Goal: Information Seeking & Learning: Compare options

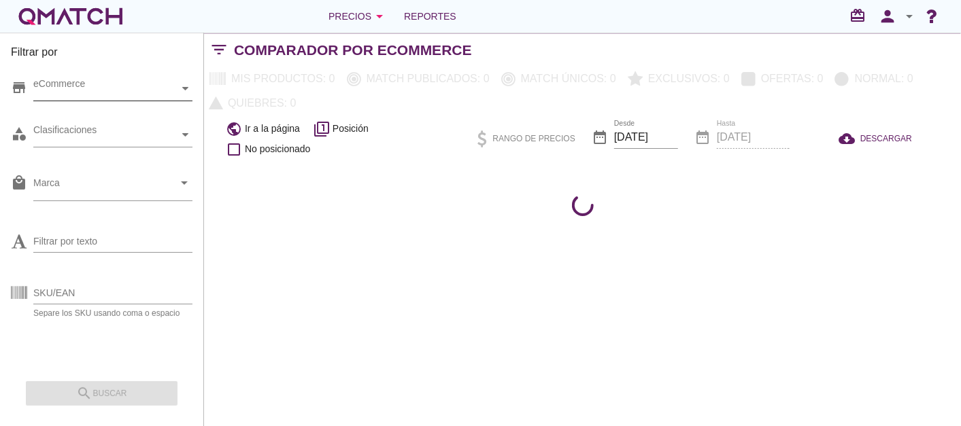
click at [85, 93] on div "eCommerce" at bounding box center [106, 89] width 146 height 14
click at [86, 112] on label "[GEOGRAPHIC_DATA]" at bounding box center [127, 113] width 124 height 17
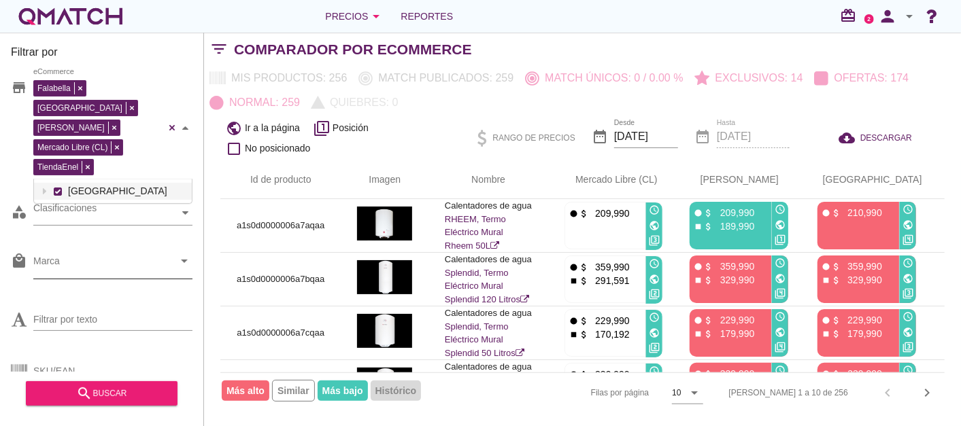
click at [84, 254] on input "Marca" at bounding box center [103, 265] width 140 height 22
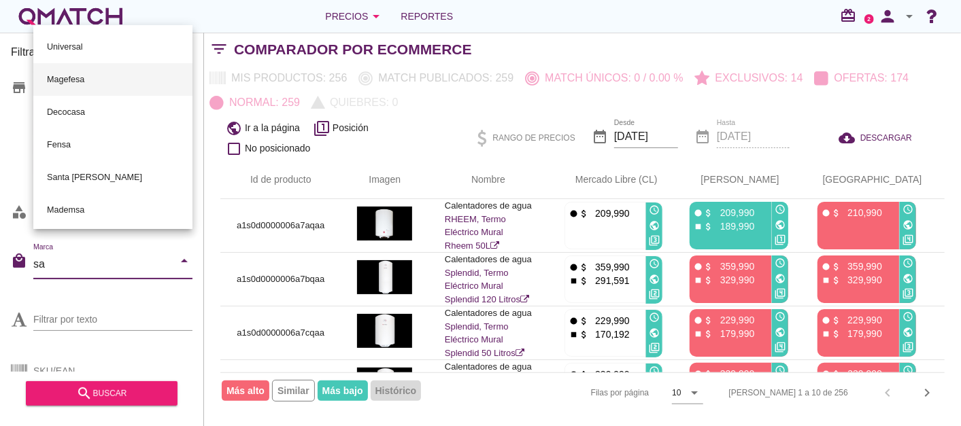
type input "[PERSON_NAME]"
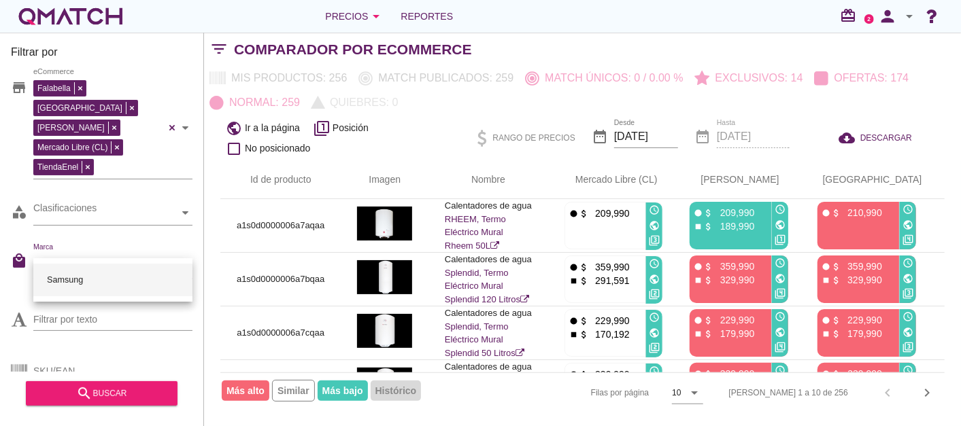
click at [65, 278] on div "Samsung" at bounding box center [112, 280] width 137 height 33
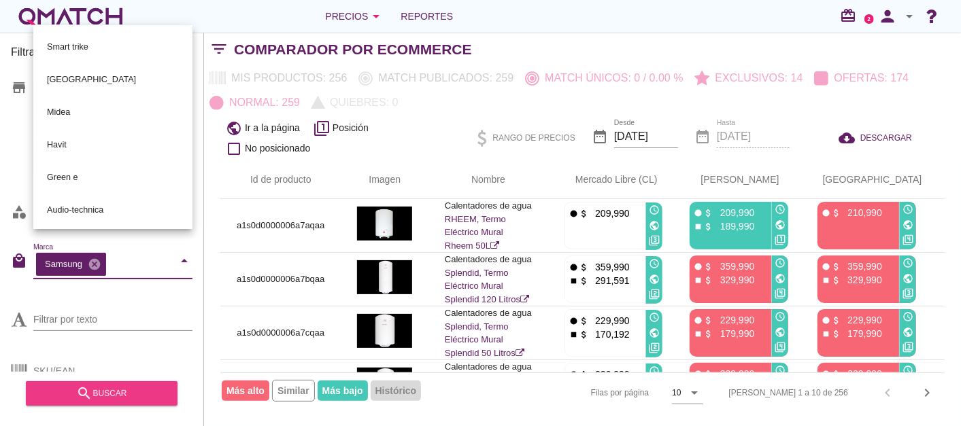
click at [118, 384] on button "search buscar" at bounding box center [102, 393] width 152 height 24
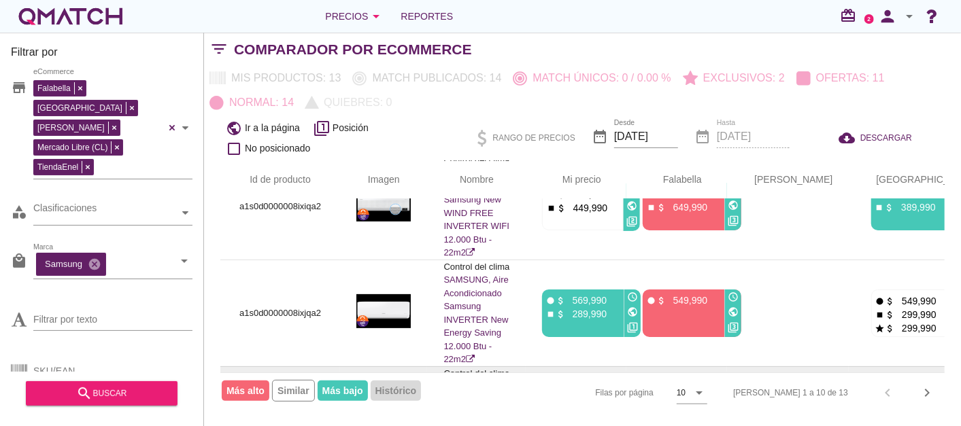
scroll to position [226, 0]
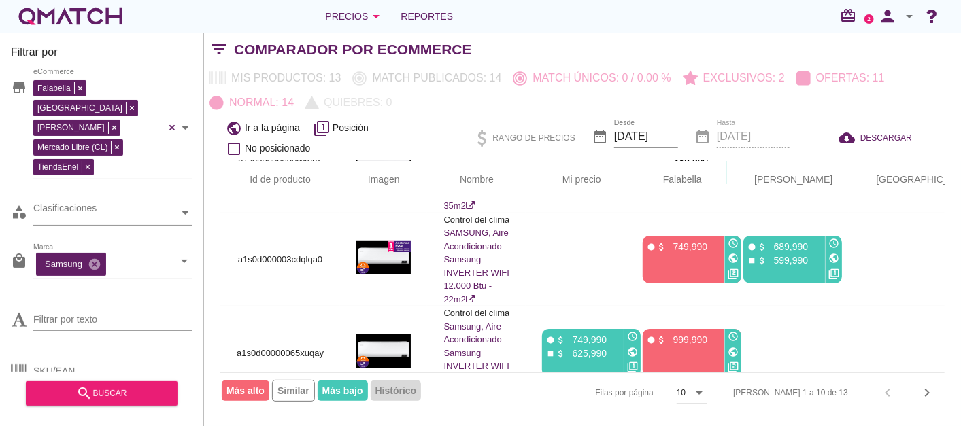
drag, startPoint x: 705, startPoint y: 359, endPoint x: 901, endPoint y: 361, distance: 195.9
click at [901, 361] on div "Id de producto Imagen Nombre arrow_upward Mi precio arrow_upward Falabella arro…" at bounding box center [582, 266] width 724 height 211
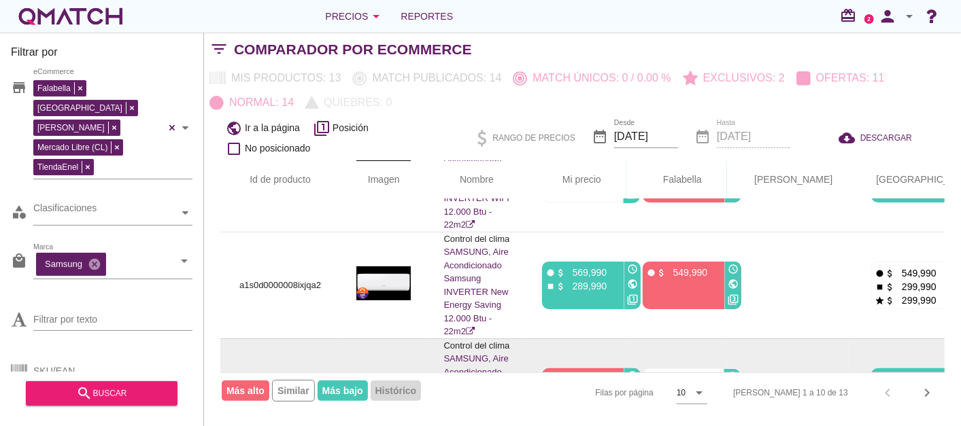
scroll to position [250, 0]
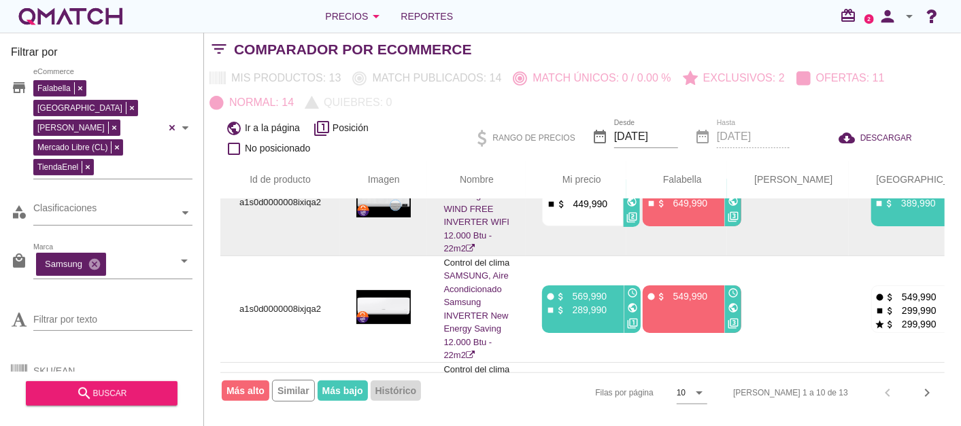
click at [696, 207] on td "fiber_manual_record attach_money 849,990 stop attach_money 649,990 access_time …" at bounding box center [676, 202] width 101 height 107
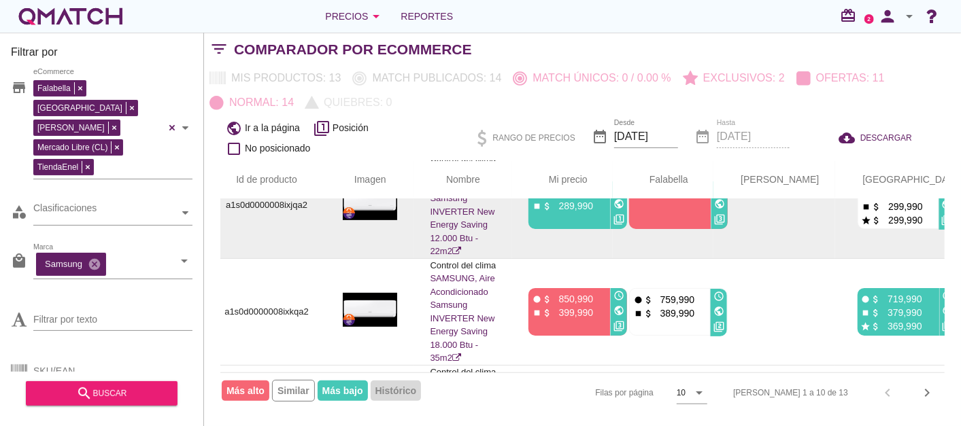
scroll to position [377, 14]
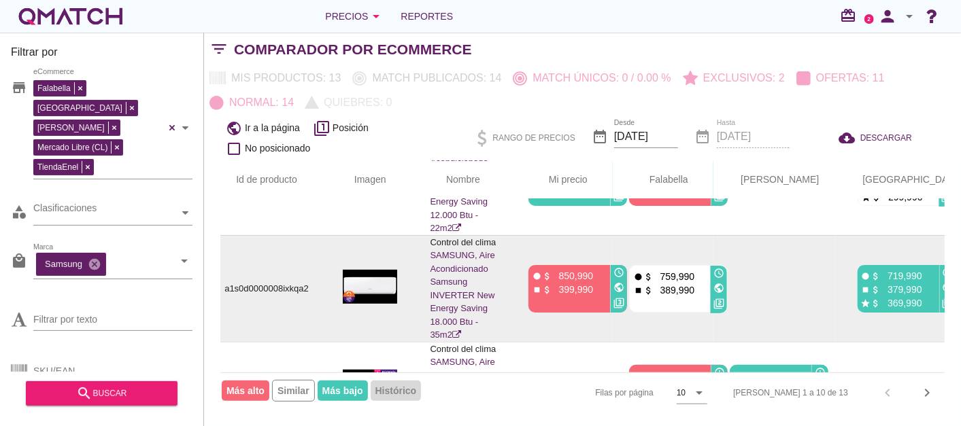
drag, startPoint x: 564, startPoint y: 228, endPoint x: 609, endPoint y: 222, distance: 44.7
click at [604, 282] on div "stop attach_money 399,990" at bounding box center [568, 289] width 72 height 14
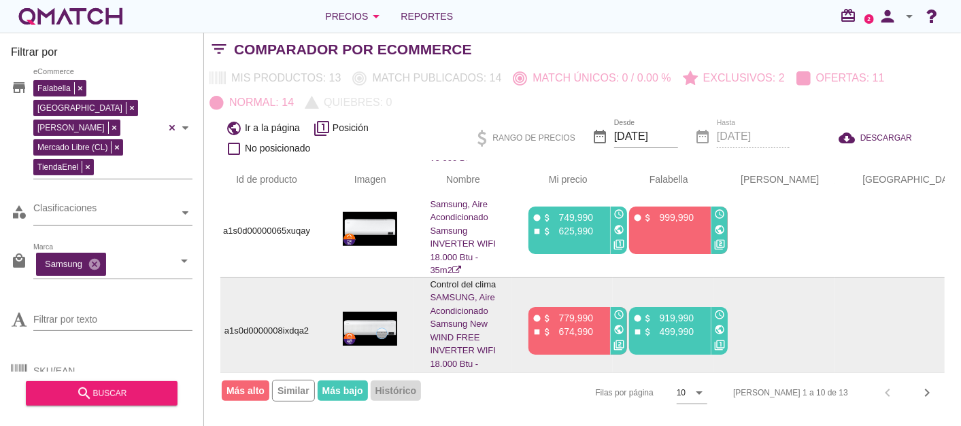
scroll to position [704, 14]
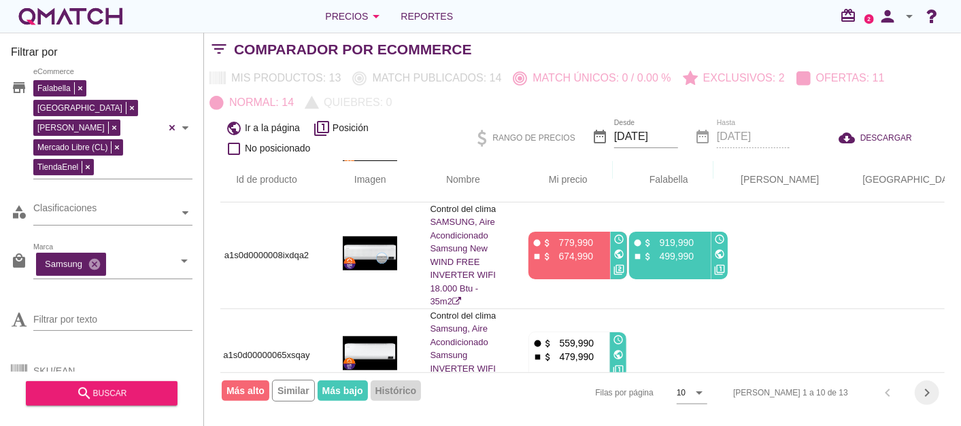
click at [934, 390] on icon "chevron_right" at bounding box center [927, 393] width 16 height 16
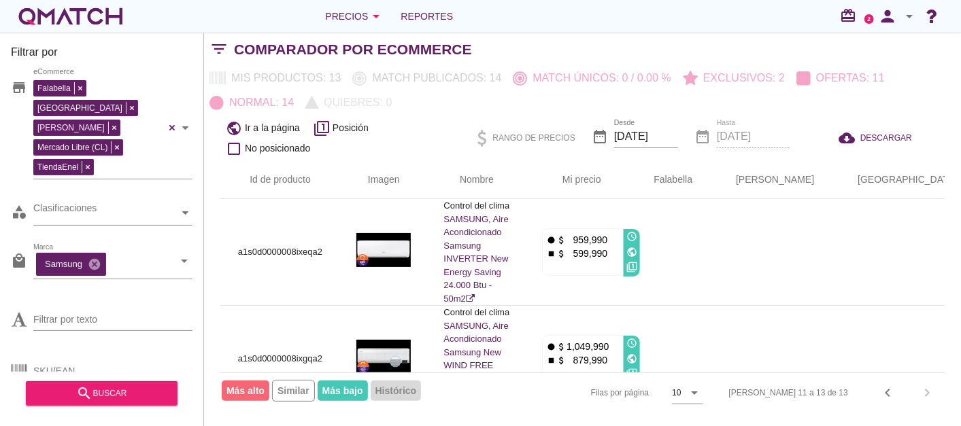
scroll to position [75, 0]
